Goal: Information Seeking & Learning: Learn about a topic

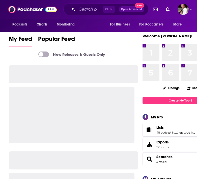
click at [88, 9] on input "Search podcasts, credits, & more..." at bounding box center [90, 9] width 26 height 8
click at [87, 9] on input "Search podcasts, credits, & more..." at bounding box center [90, 9] width 26 height 8
click at [86, 7] on input "Search podcasts, credits, & more..." at bounding box center [90, 9] width 26 height 8
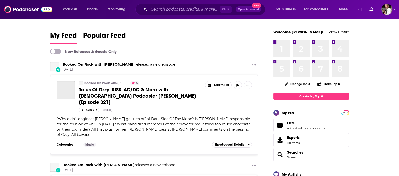
click at [162, 11] on input "Search podcasts, credits, & more..." at bounding box center [184, 9] width 71 height 8
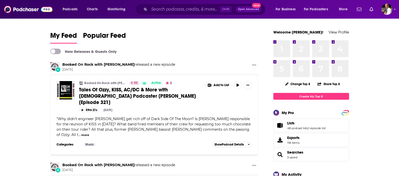
click at [160, 10] on input "Search podcasts, credits, & more..." at bounding box center [184, 9] width 71 height 8
click at [159, 10] on input "Search podcasts, credits, & more..." at bounding box center [184, 9] width 71 height 8
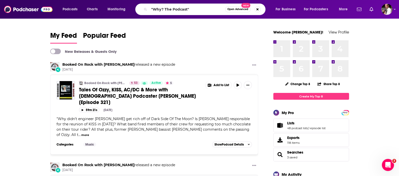
type input ""Why? The Podcast""
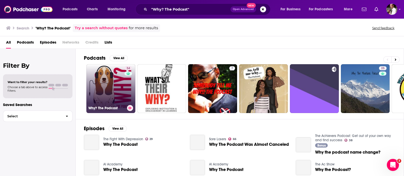
click at [113, 78] on link "34 Why? The Podcast" at bounding box center [110, 88] width 49 height 49
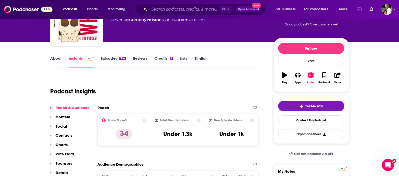
scroll to position [42, 0]
